Goal: Task Accomplishment & Management: Manage account settings

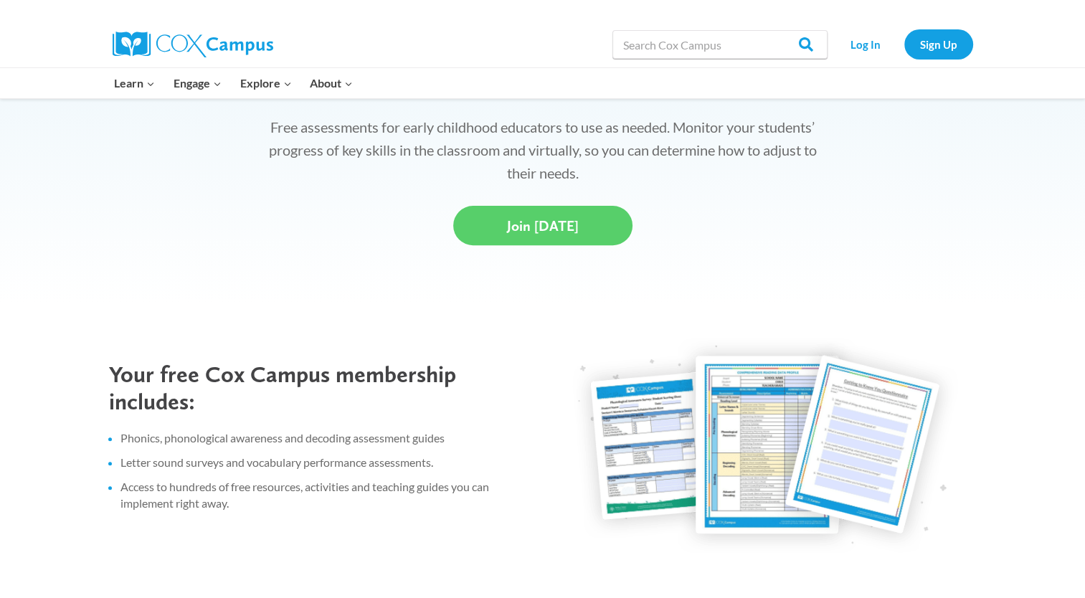
scroll to position [478, 0]
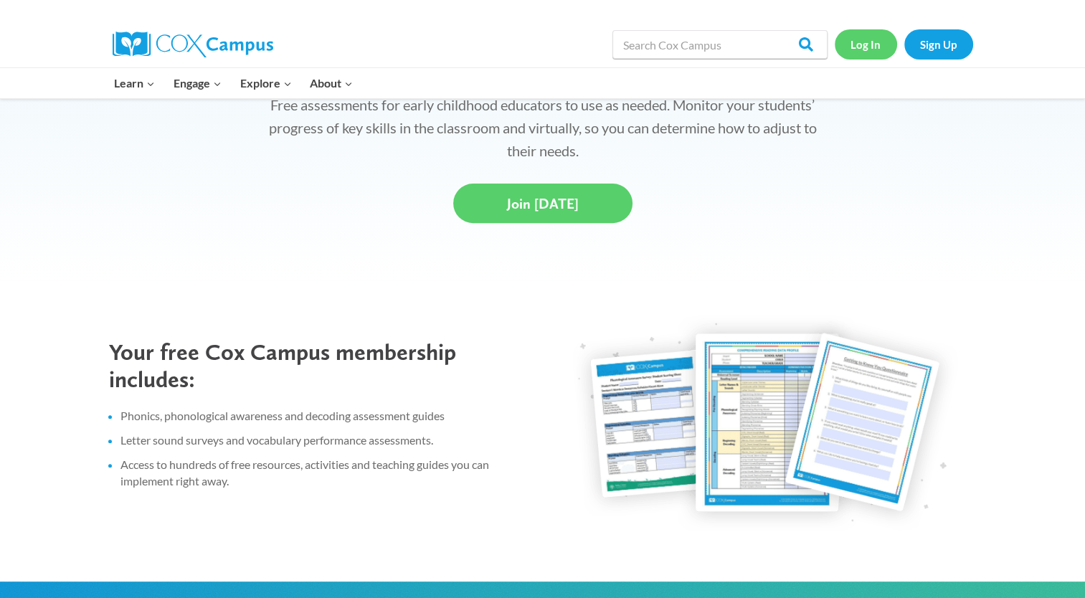
click at [856, 44] on link "Log In" at bounding box center [866, 43] width 62 height 29
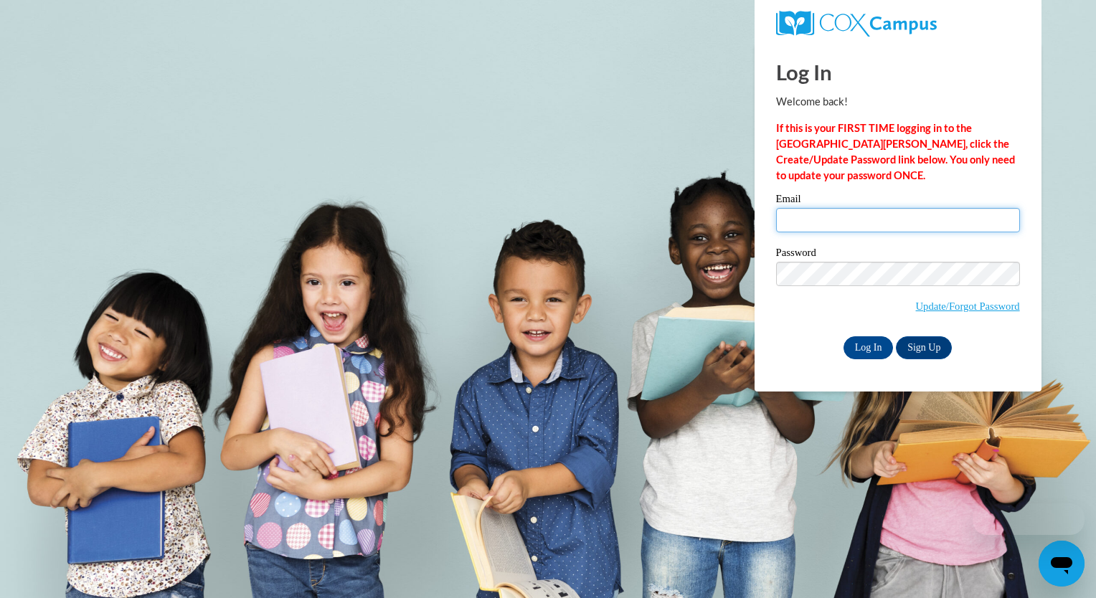
click at [835, 224] on input "Email" at bounding box center [898, 220] width 244 height 24
type input "[EMAIL_ADDRESS][DOMAIN_NAME]"
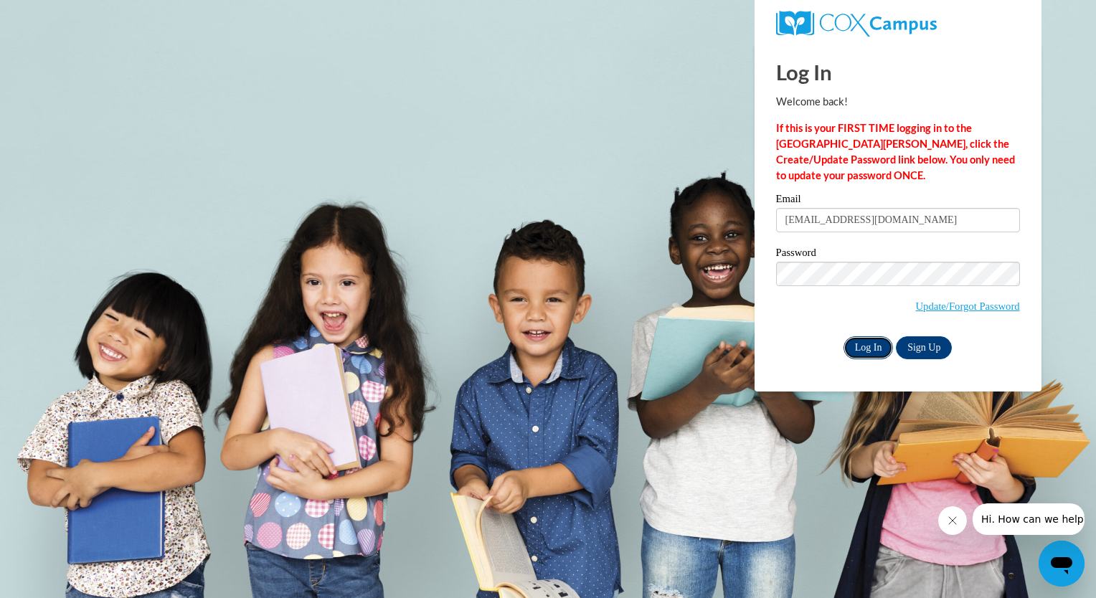
click at [875, 343] on input "Log In" at bounding box center [868, 347] width 50 height 23
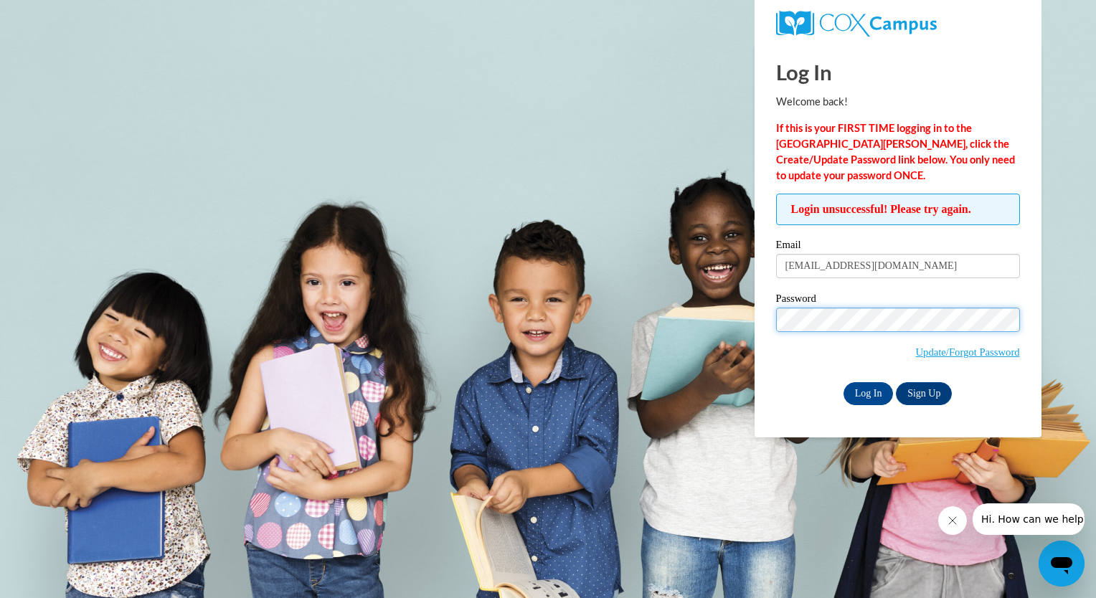
click at [843, 382] on input "Log In" at bounding box center [868, 393] width 50 height 23
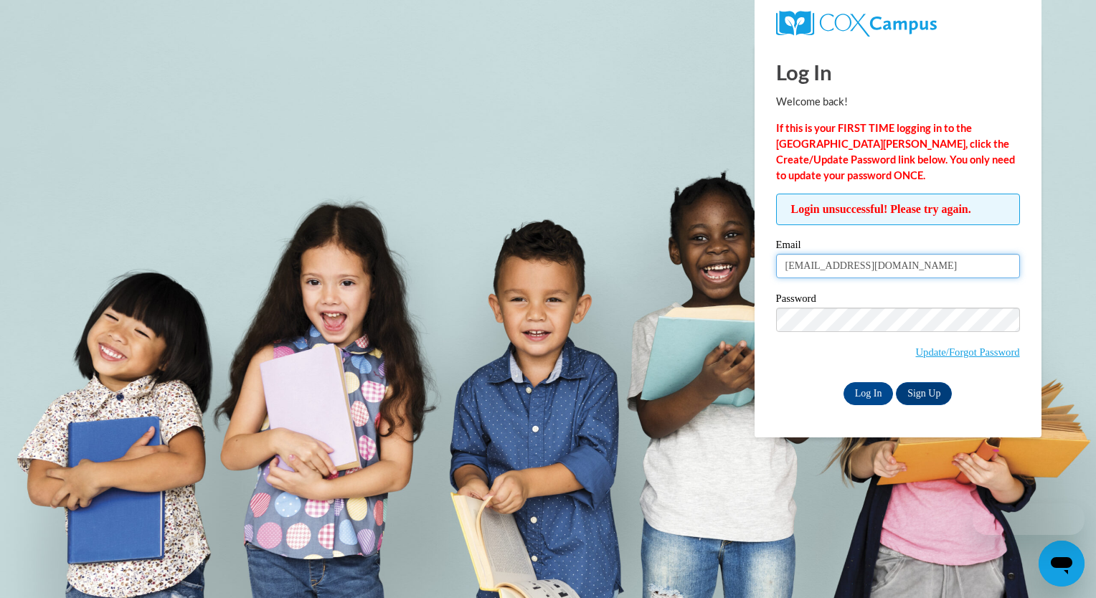
click at [843, 265] on input "[EMAIL_ADDRESS][DOMAIN_NAME]" at bounding box center [898, 266] width 244 height 24
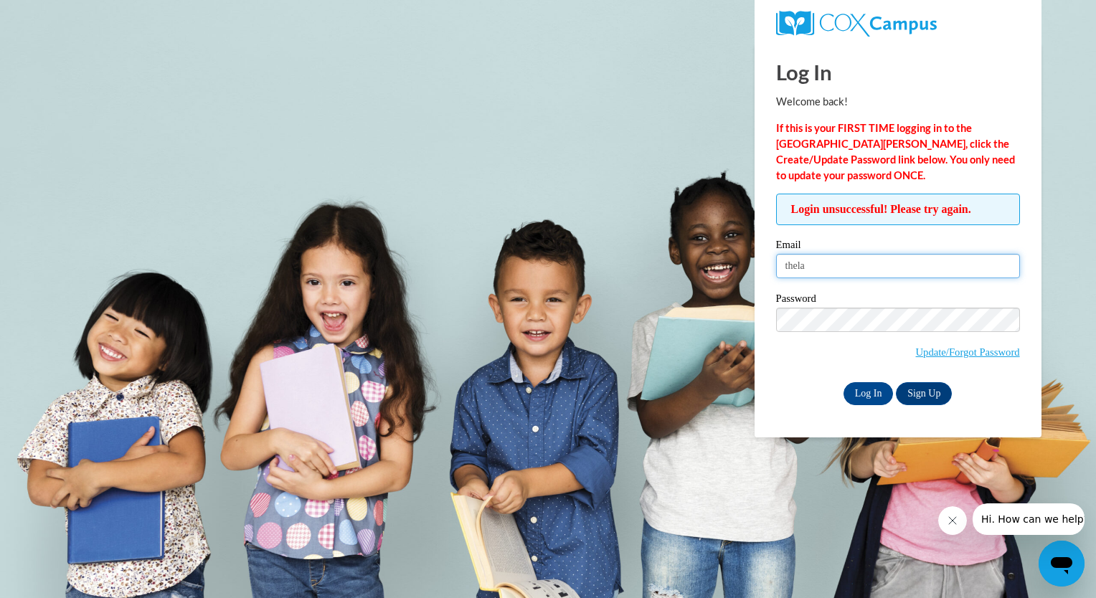
type input "thelanna_celestaine@dekalbschoolsga.org"
